Goal: Find specific page/section: Find specific page/section

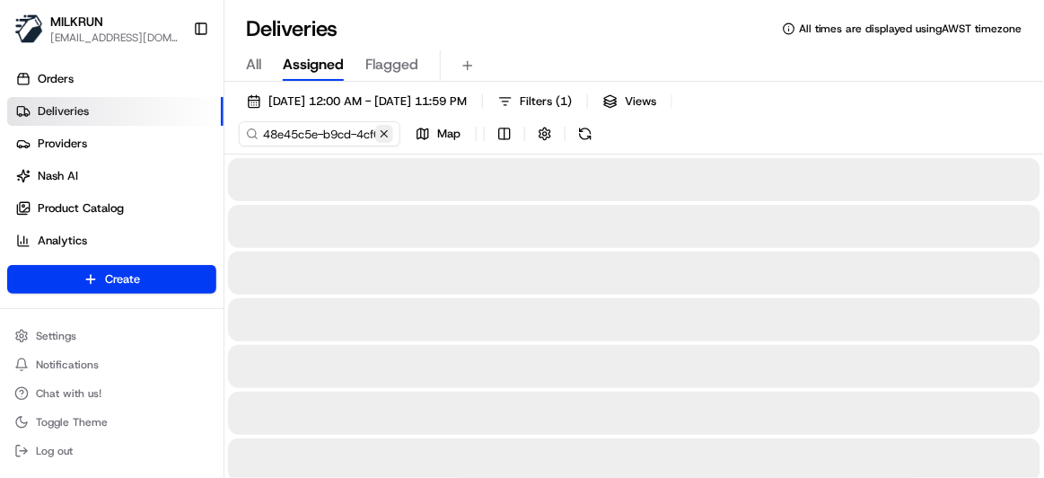
click at [380, 132] on button at bounding box center [384, 134] width 18 height 18
click at [355, 131] on input at bounding box center [346, 133] width 215 height 25
paste input "2dd30321-6a75-49bf-af99-122a1dd7d38e"
type input "2dd30321-6a75-49bf-af99-122a1dd7d38e"
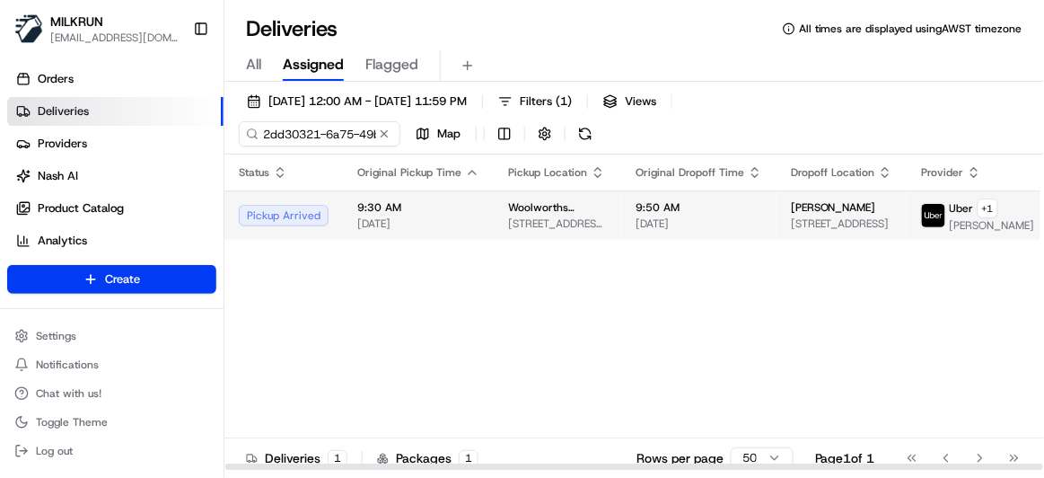
click at [360, 231] on span "[DATE]" at bounding box center [418, 223] width 122 height 14
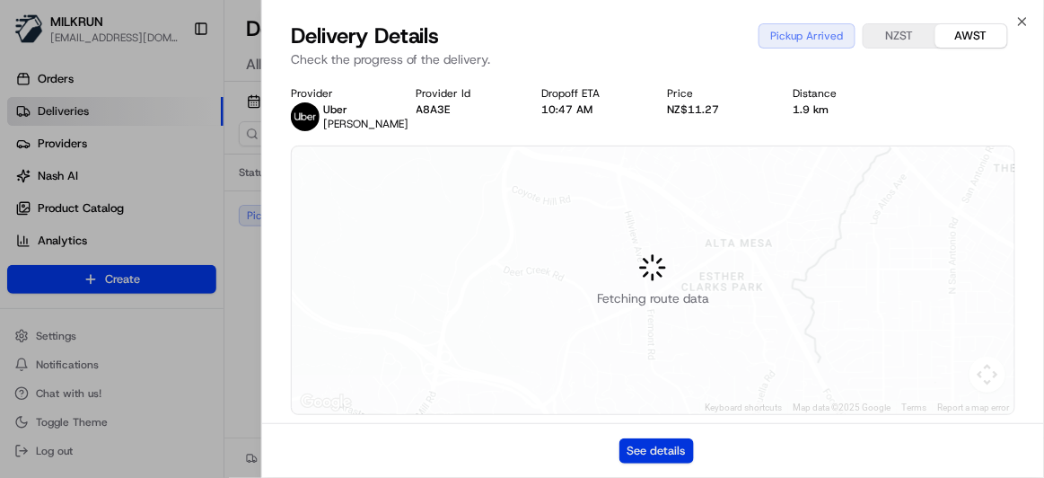
click at [644, 451] on button "See details" at bounding box center [656, 450] width 75 height 25
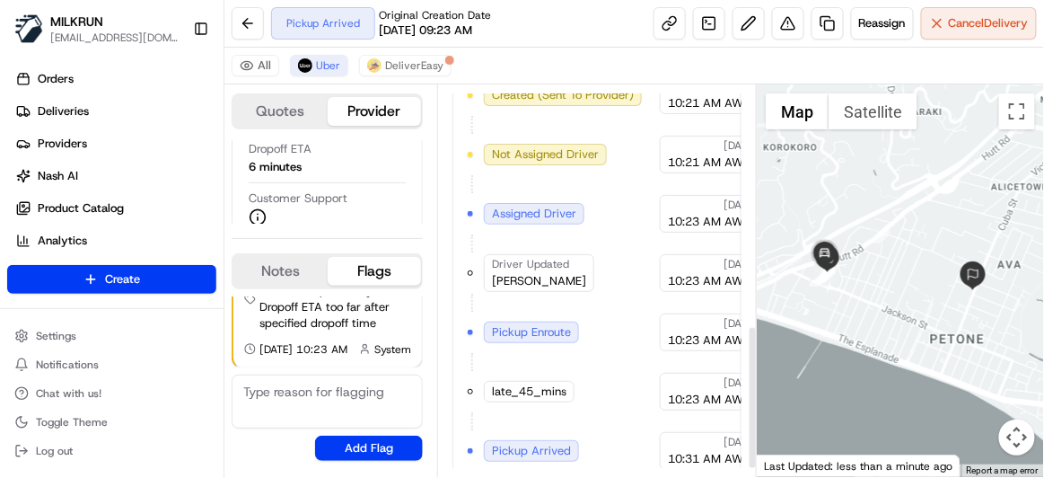
scroll to position [675, 0]
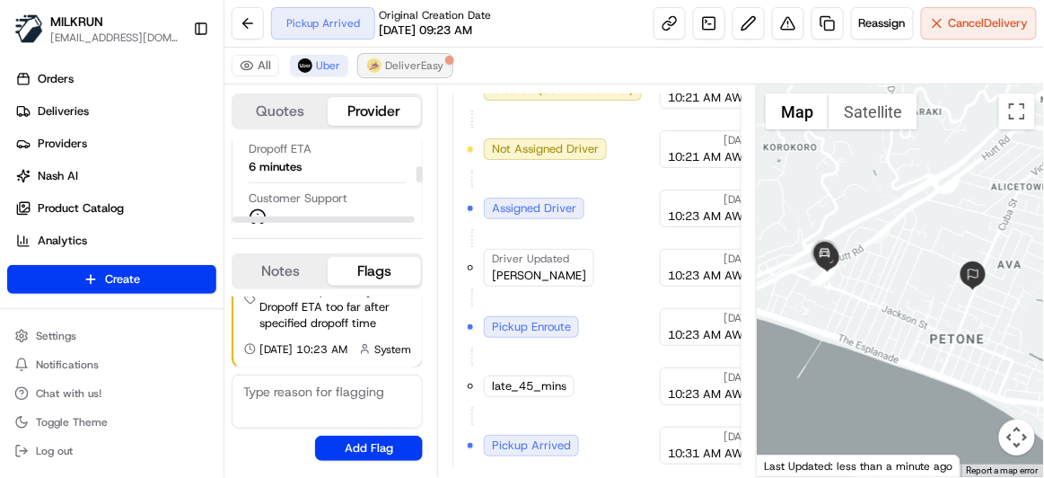
click at [397, 66] on span "DeliverEasy" at bounding box center [414, 65] width 58 height 14
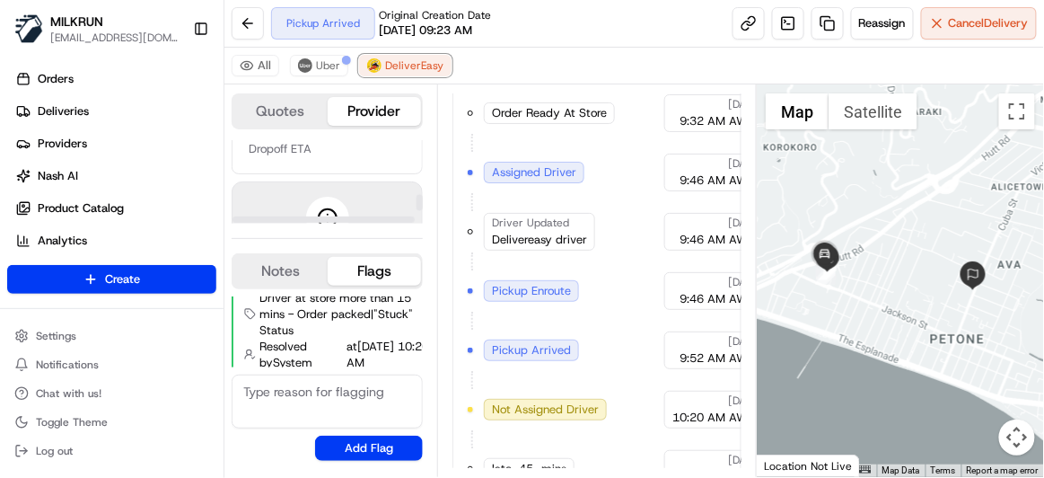
scroll to position [792, 0]
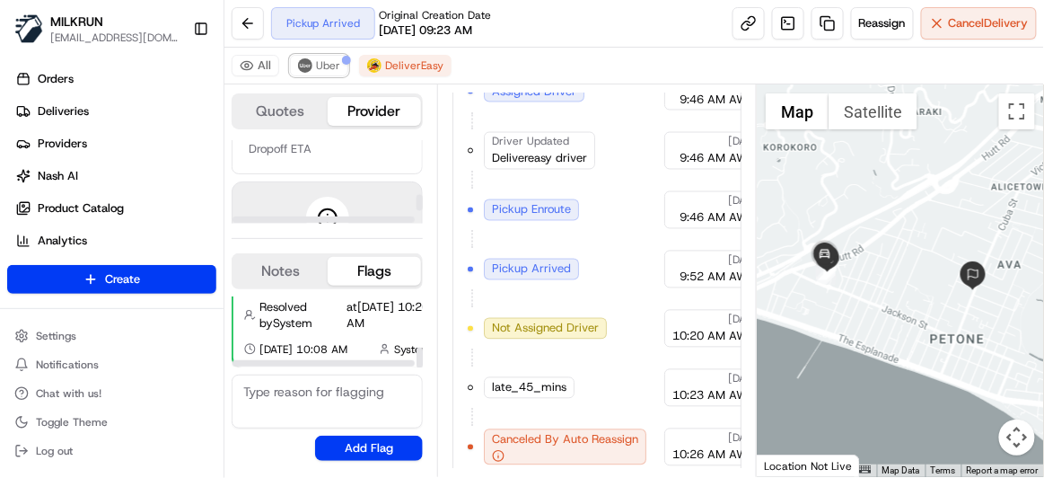
click at [316, 75] on button "Uber" at bounding box center [319, 66] width 58 height 22
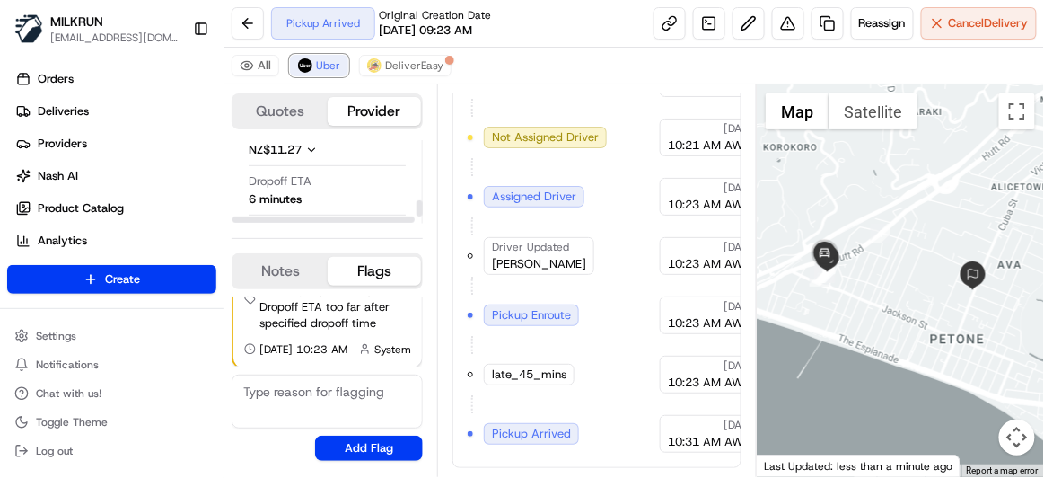
scroll to position [326, 0]
